Goal: Task Accomplishment & Management: Complete application form

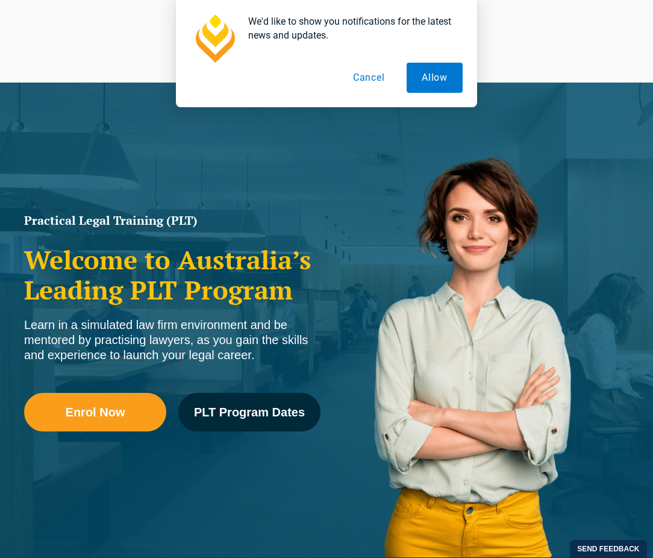
click at [360, 75] on button "Cancel" at bounding box center [369, 78] width 62 height 30
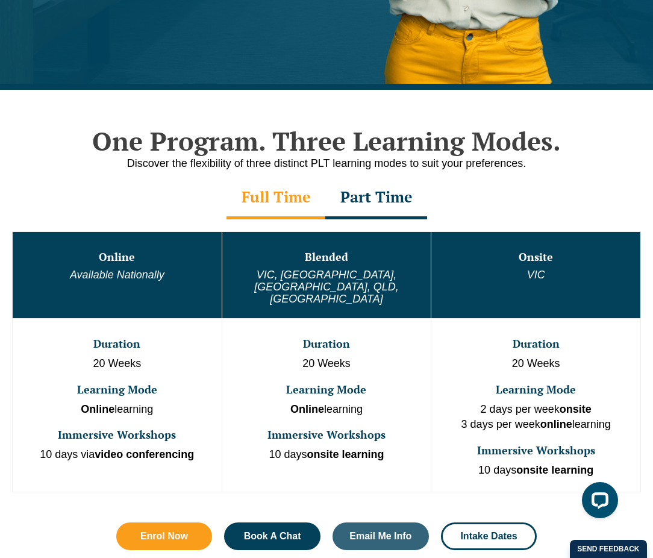
scroll to position [482, 0]
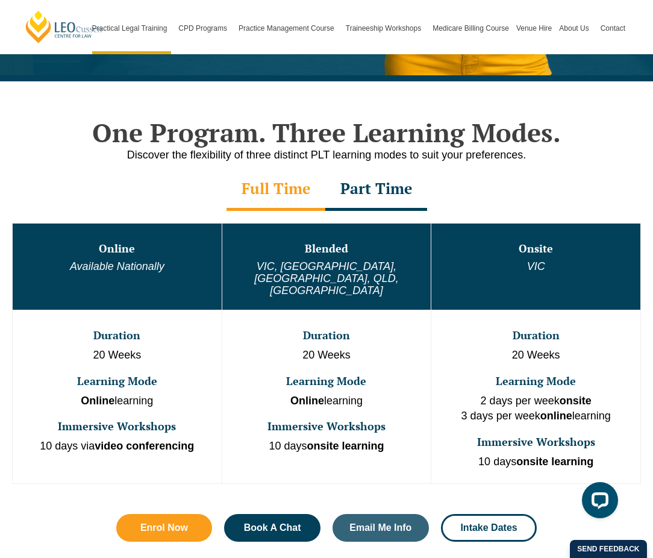
click at [267, 193] on div "Full Time" at bounding box center [275, 190] width 99 height 42
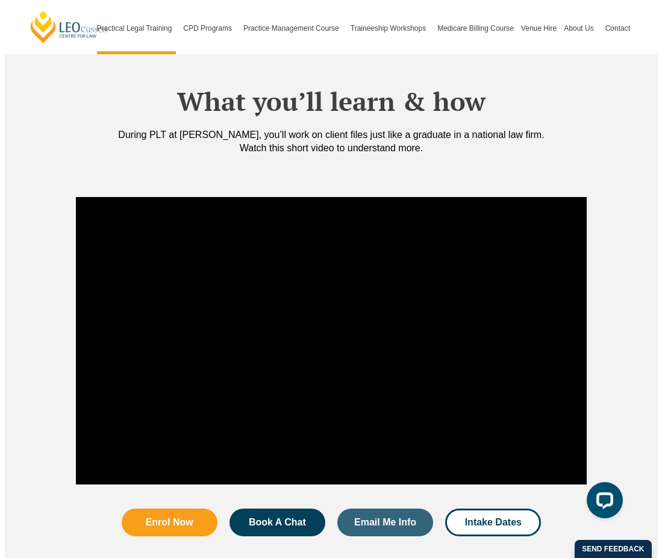
scroll to position [1091, 0]
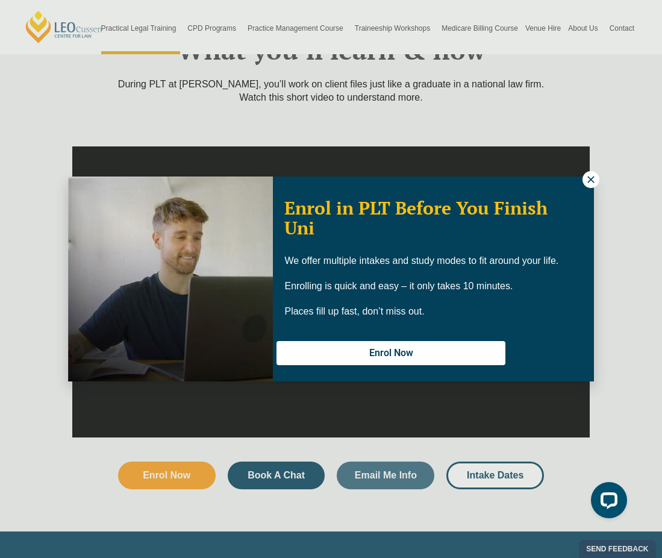
click at [584, 180] on button at bounding box center [590, 179] width 17 height 17
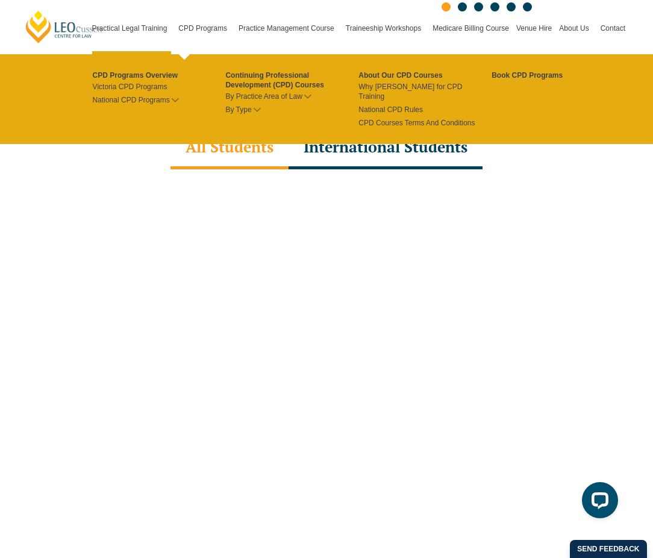
scroll to position [3373, 0]
